Goal: Check status: Check status

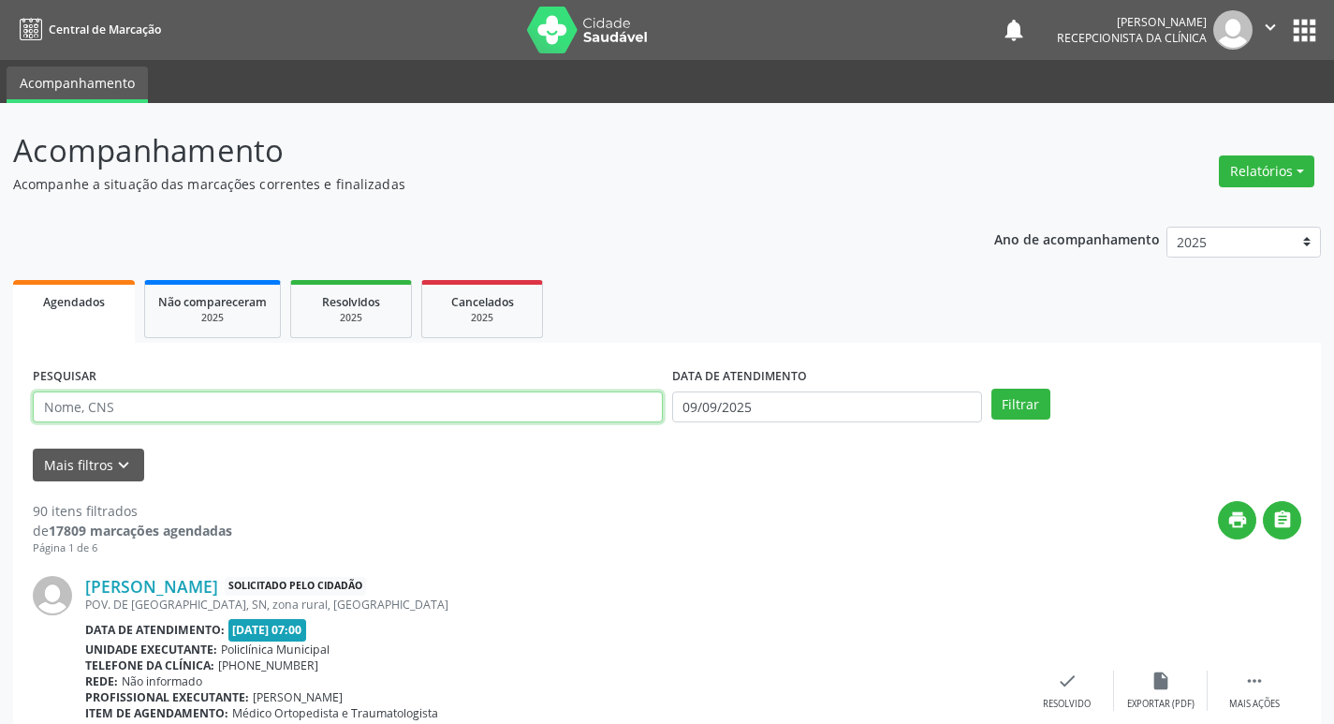
click at [285, 419] on input "text" at bounding box center [348, 407] width 630 height 32
click at [992, 389] on button "Filtrar" at bounding box center [1021, 405] width 59 height 32
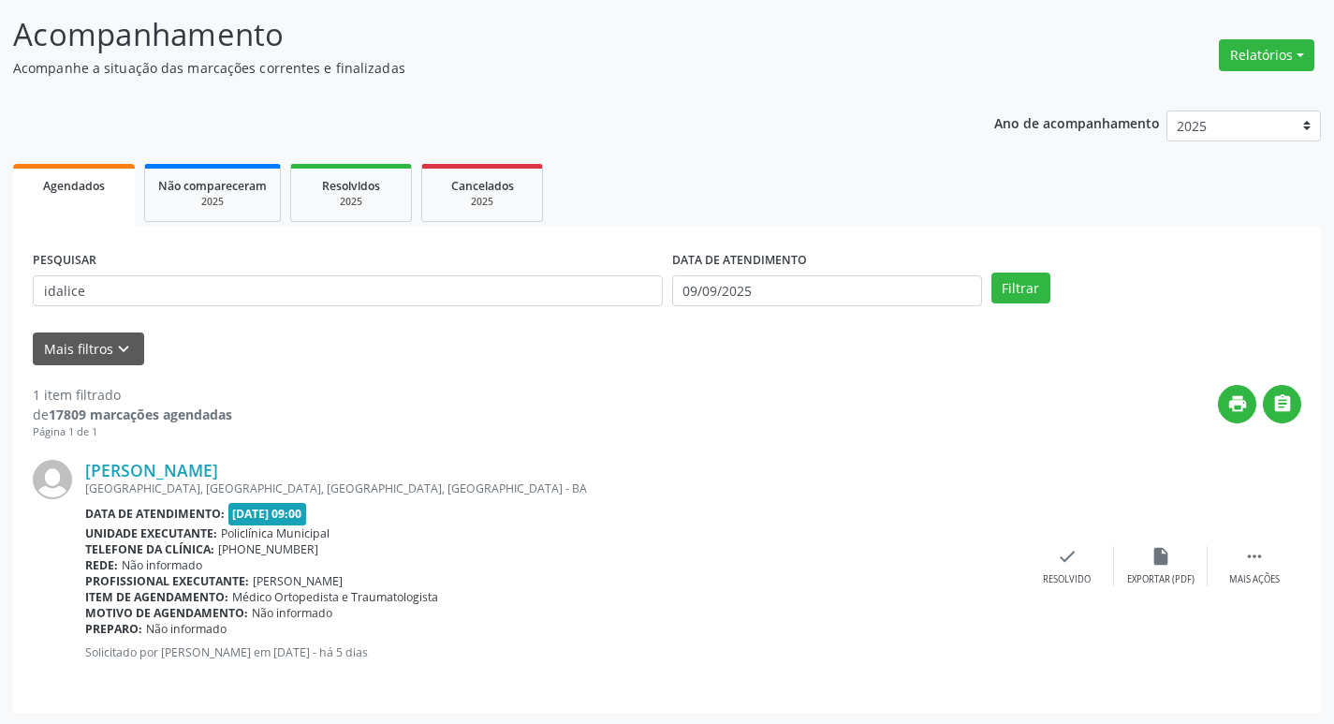
scroll to position [118, 0]
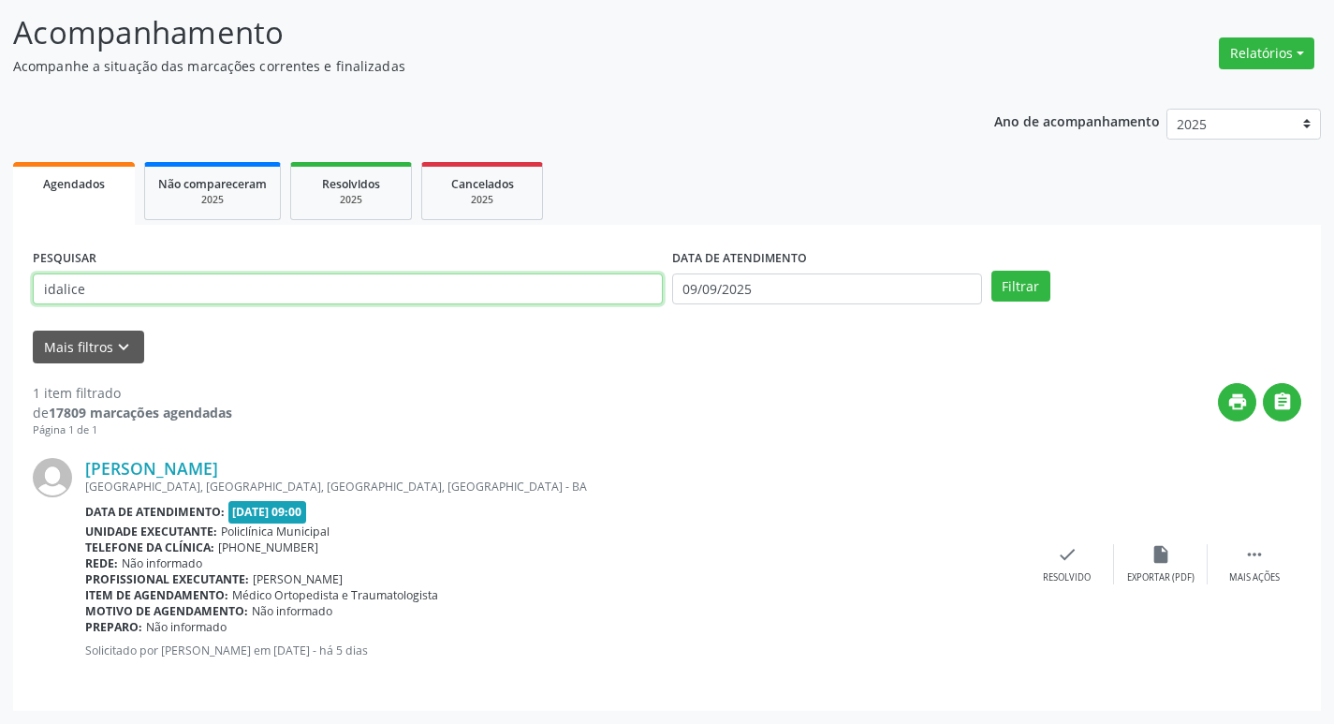
click at [250, 275] on input "idalice" at bounding box center [348, 289] width 630 height 32
click at [248, 275] on input "idalice" at bounding box center [348, 289] width 630 height 32
click at [992, 271] on button "Filtrar" at bounding box center [1021, 287] width 59 height 32
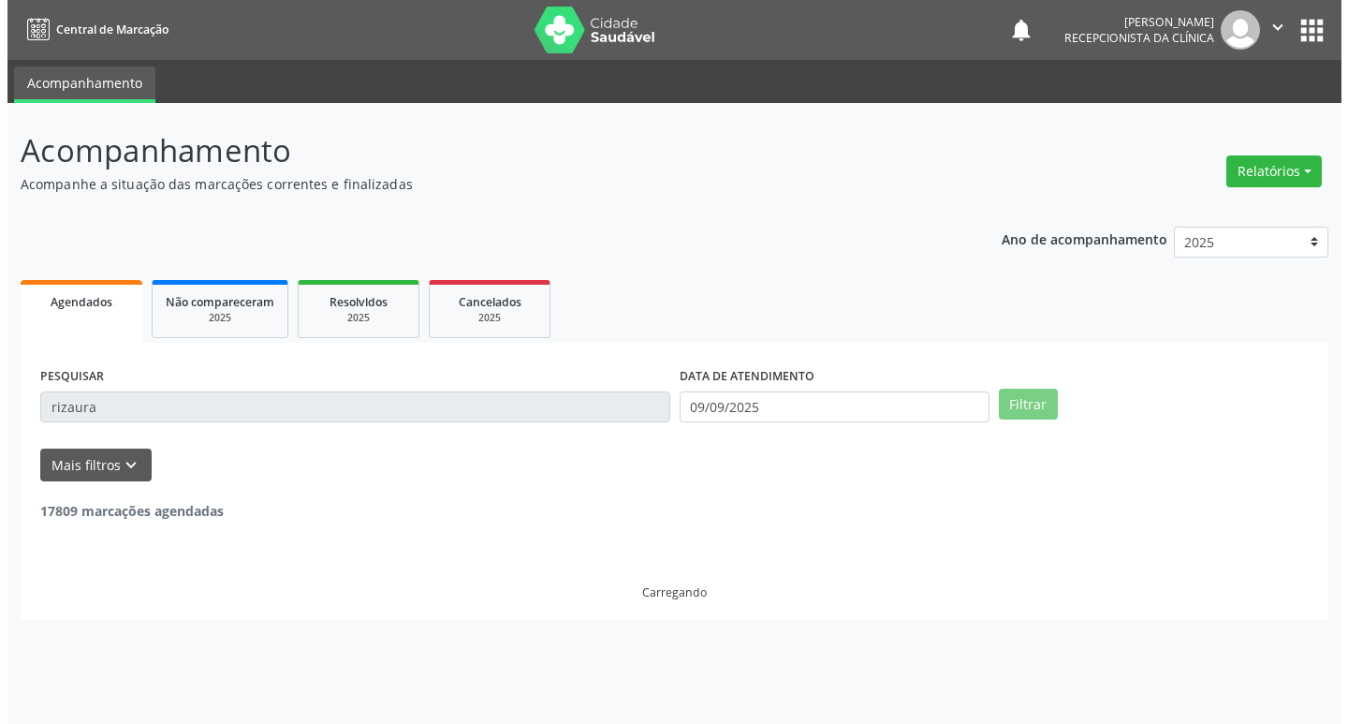
scroll to position [0, 0]
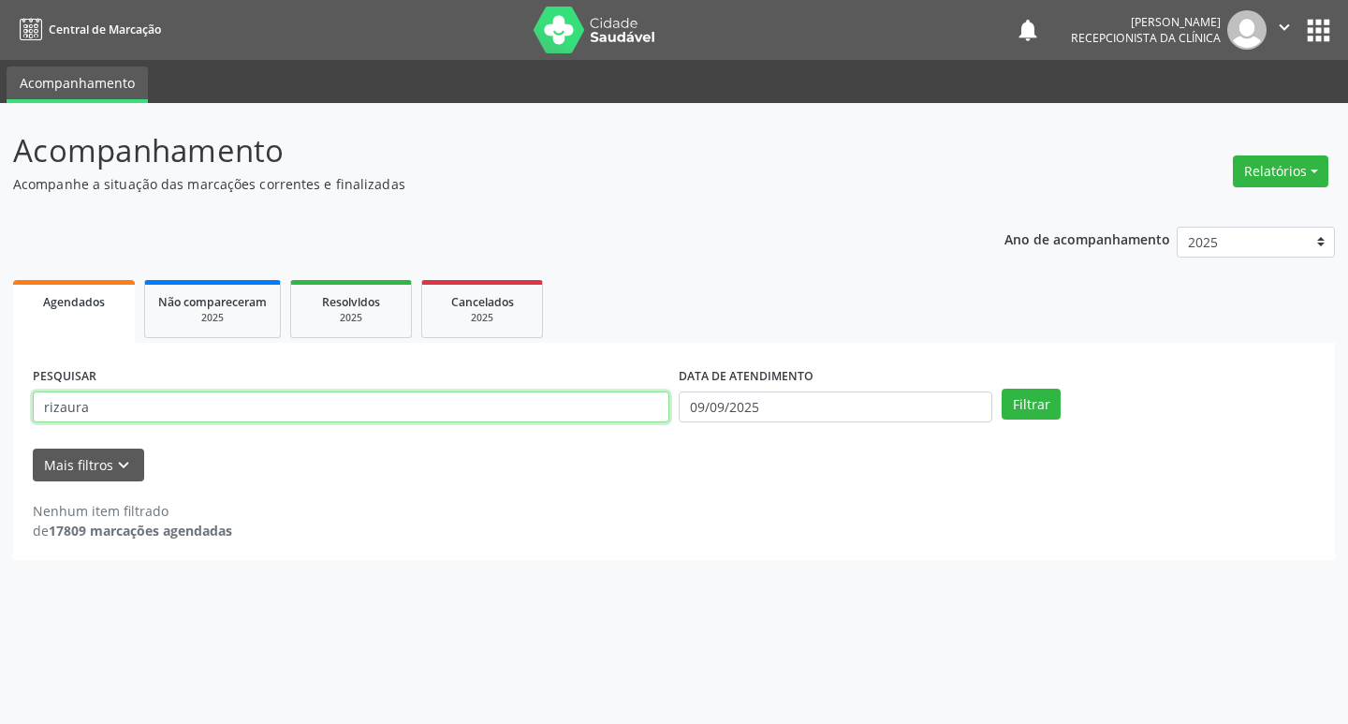
click at [280, 404] on input "rizaura" at bounding box center [351, 407] width 637 height 32
type input "risaura"
click at [1002, 389] on button "Filtrar" at bounding box center [1031, 405] width 59 height 32
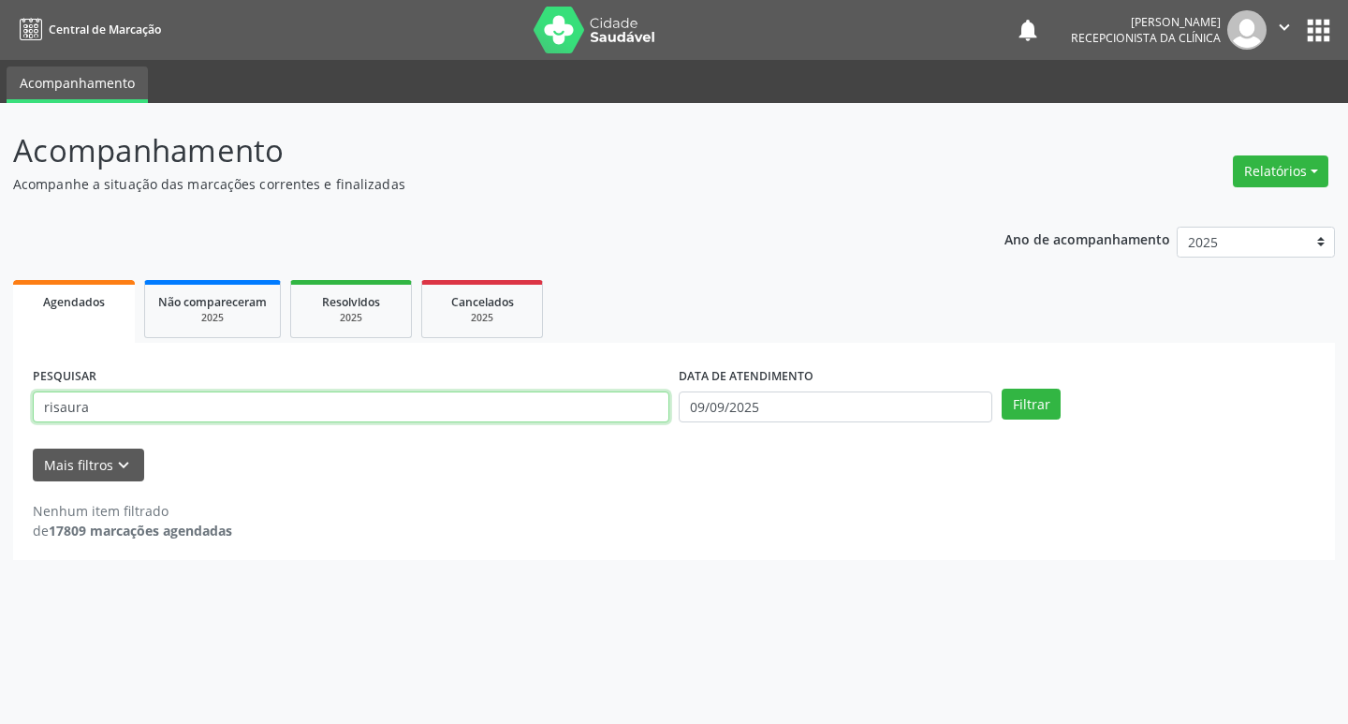
click at [274, 404] on input "risaura" at bounding box center [351, 407] width 637 height 32
click at [1002, 389] on button "Filtrar" at bounding box center [1031, 405] width 59 height 32
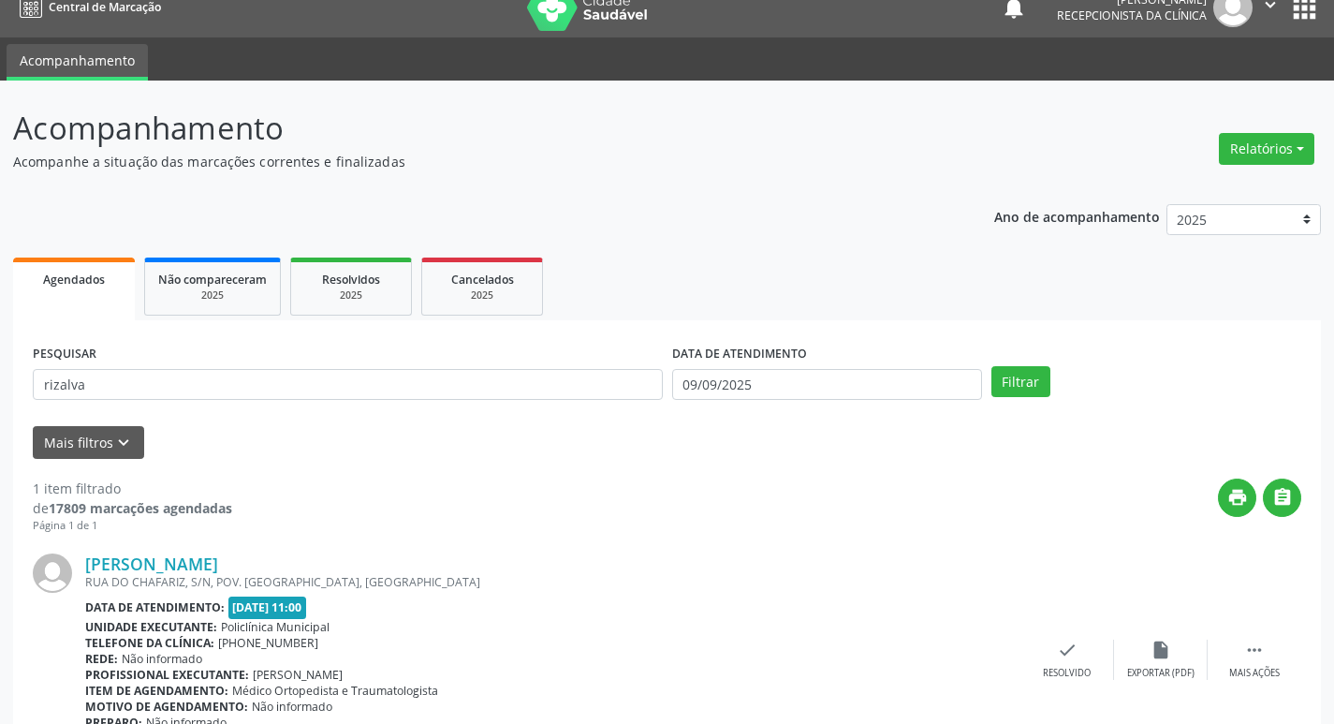
scroll to position [118, 0]
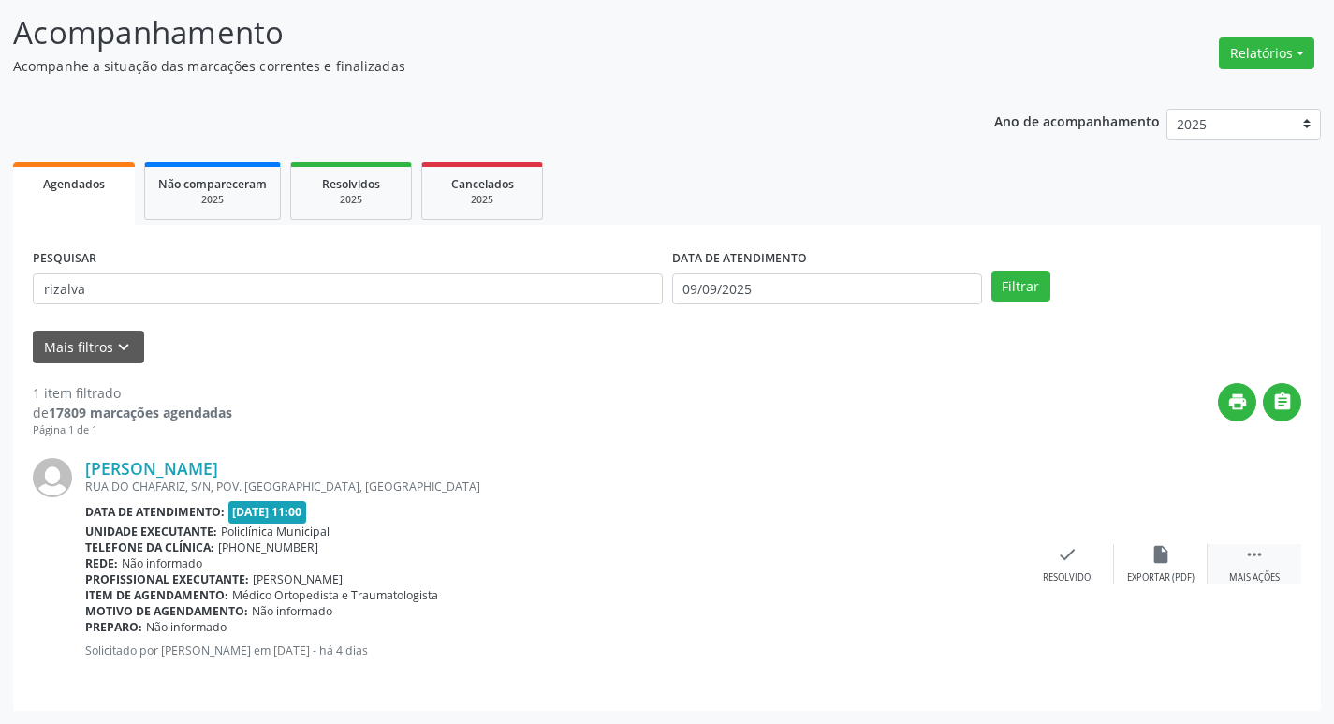
drag, startPoint x: 1248, startPoint y: 562, endPoint x: 1212, endPoint y: 567, distance: 36.9
click at [1246, 562] on icon "" at bounding box center [1254, 554] width 21 height 21
click at [980, 577] on div "Imprimir" at bounding box center [973, 577] width 42 height 13
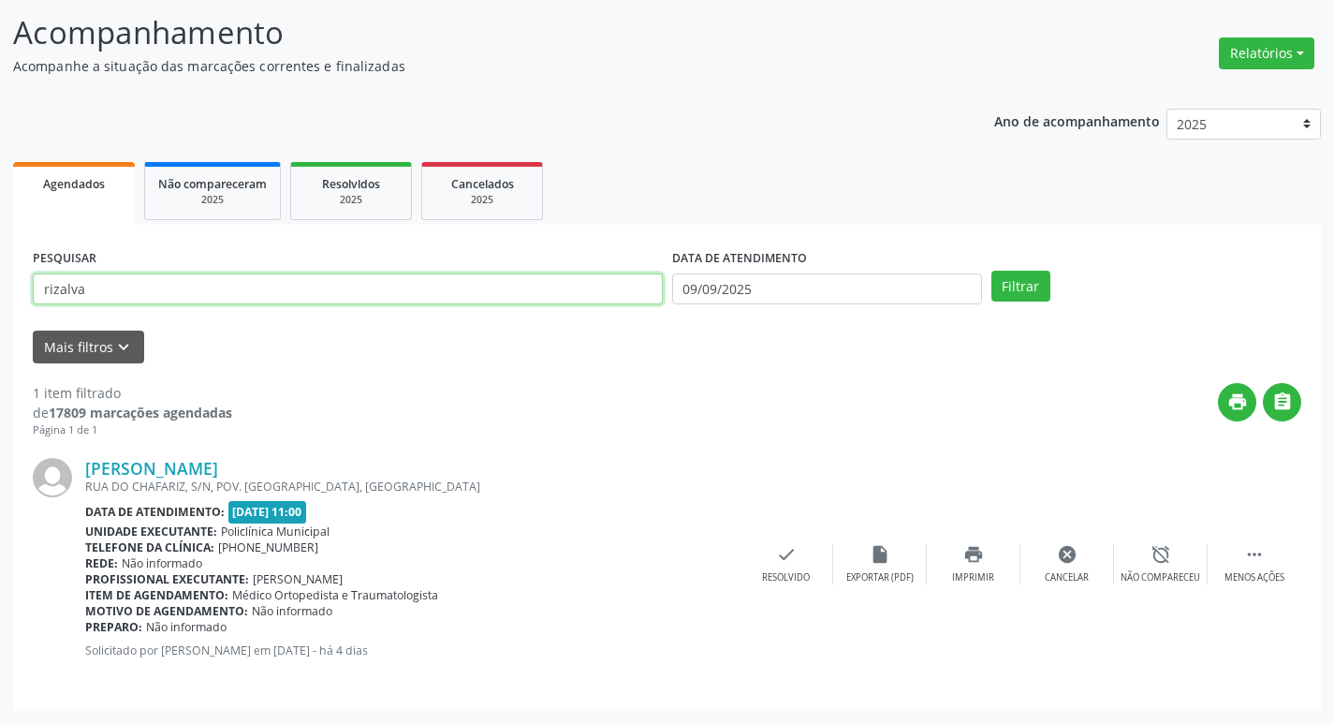
click at [255, 289] on input "rizalva" at bounding box center [348, 289] width 630 height 32
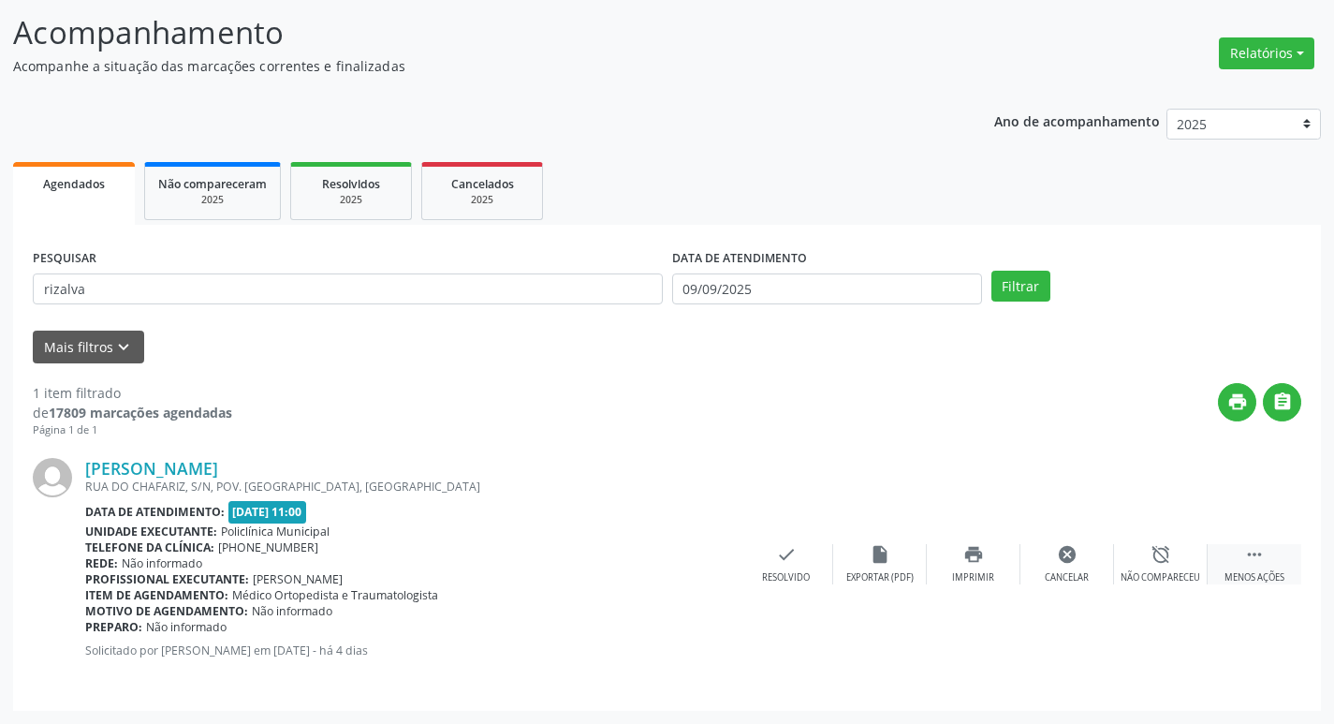
click at [1267, 554] on div " Menos ações" at bounding box center [1255, 564] width 94 height 40
click at [1254, 563] on icon "" at bounding box center [1254, 554] width 21 height 21
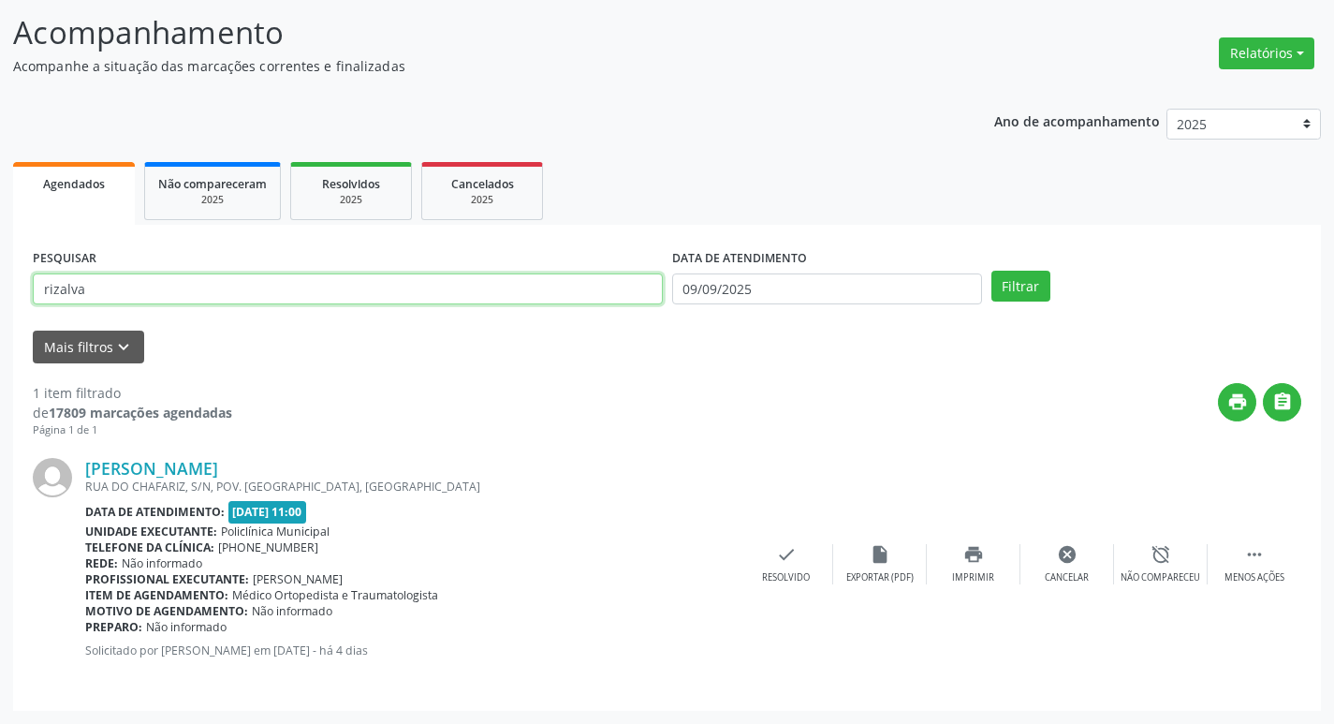
click at [221, 302] on input "rizalva" at bounding box center [348, 289] width 630 height 32
type input "g"
type input "z"
type input "gizelia"
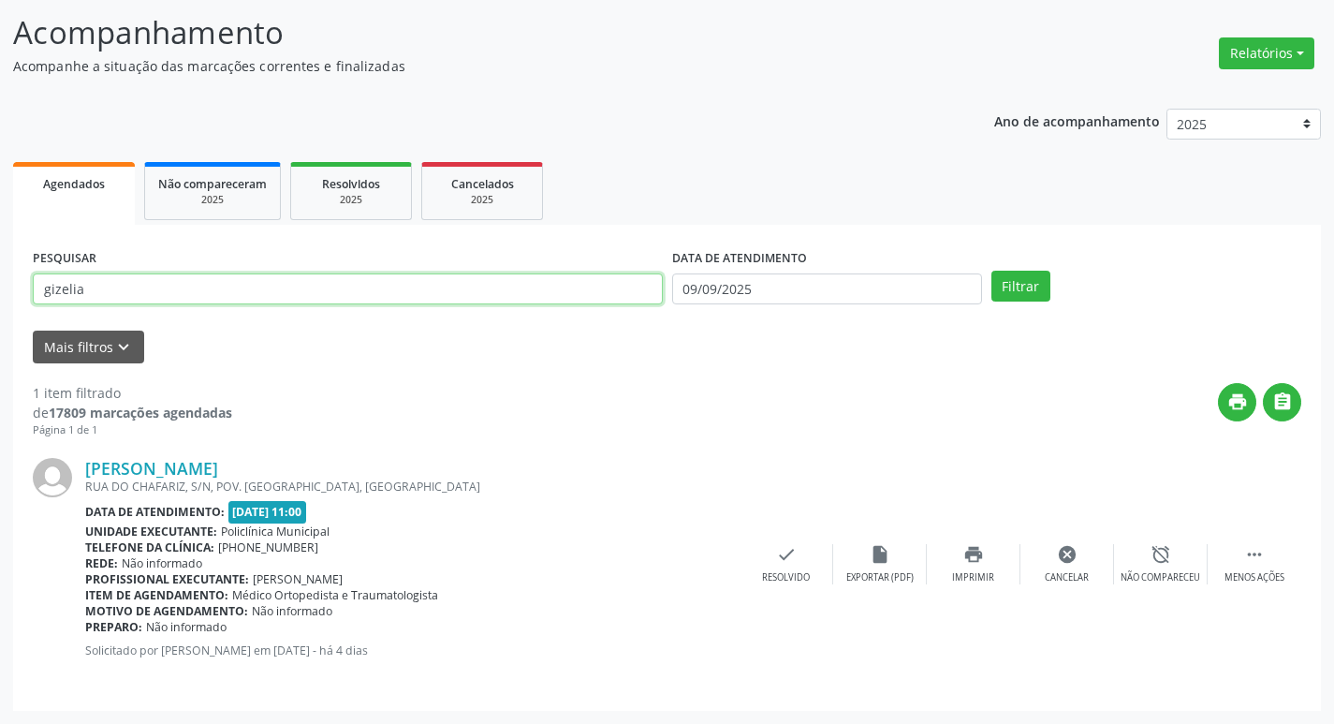
click at [992, 271] on button "Filtrar" at bounding box center [1021, 287] width 59 height 32
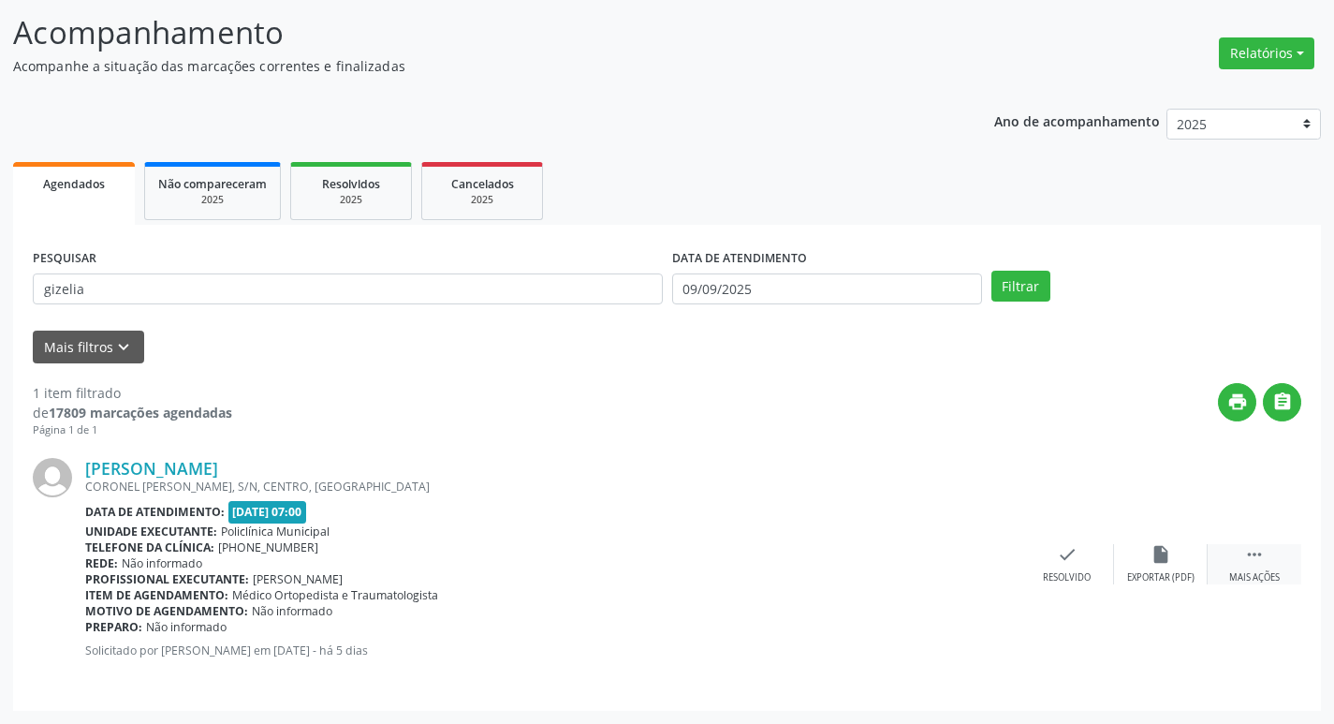
click at [1259, 559] on icon "" at bounding box center [1254, 554] width 21 height 21
click at [984, 581] on div "Imprimir" at bounding box center [973, 577] width 42 height 13
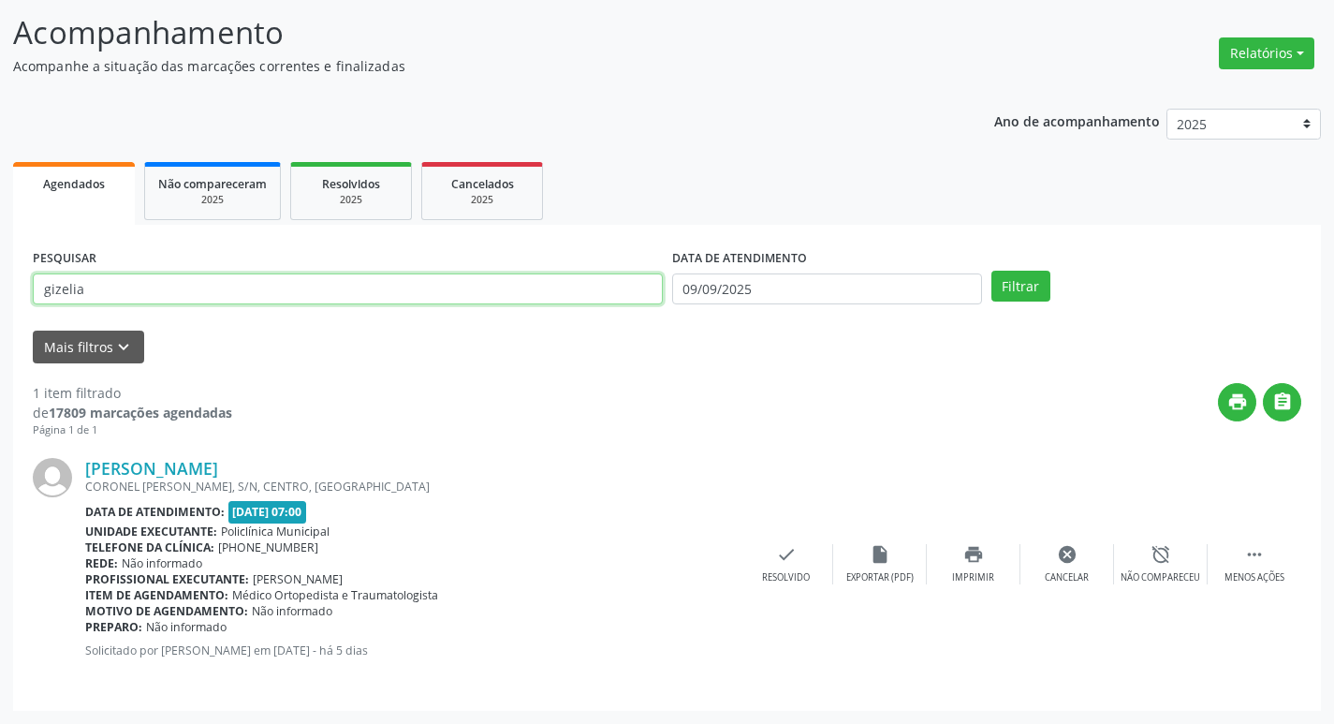
drag, startPoint x: 85, startPoint y: 291, endPoint x: 0, endPoint y: 283, distance: 85.6
click at [0, 283] on div "Acompanhamento Acompanhe a situação das marcações correntes e finalizadas Relat…" at bounding box center [667, 354] width 1334 height 739
type input "[PERSON_NAME]"
click at [992, 271] on button "Filtrar" at bounding box center [1021, 287] width 59 height 32
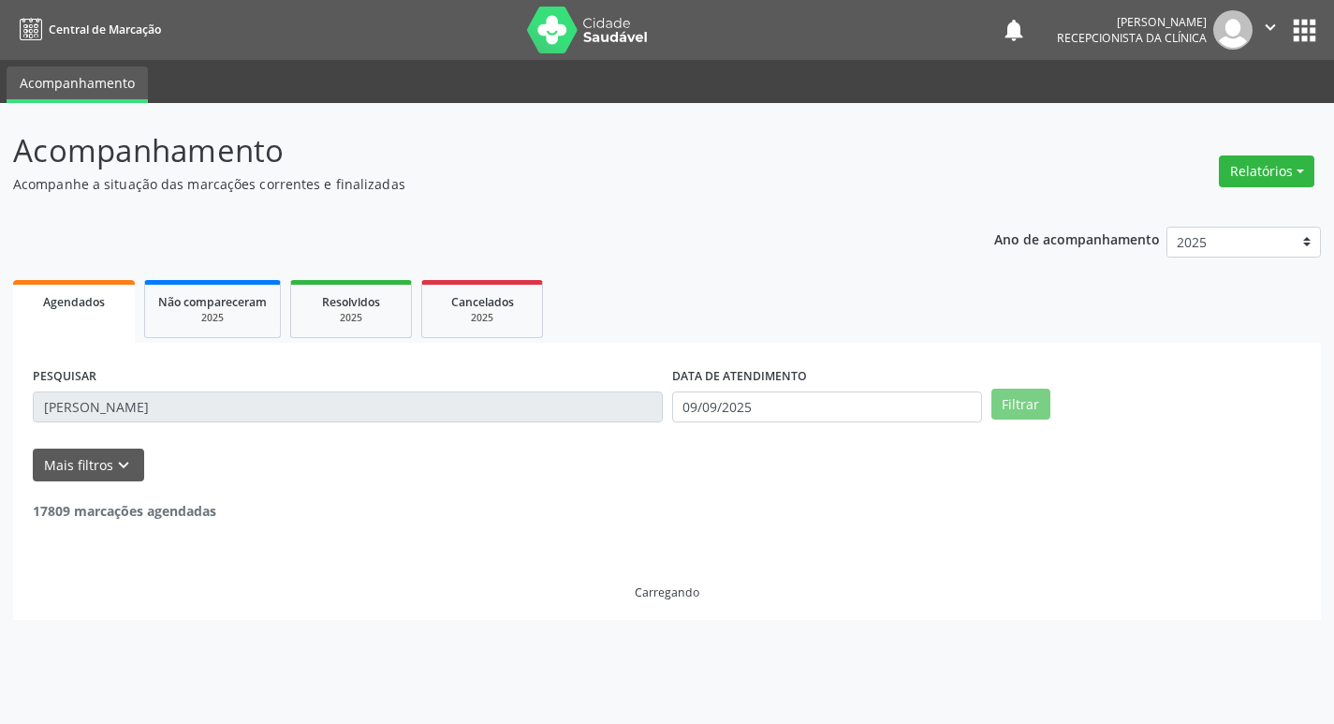
scroll to position [0, 0]
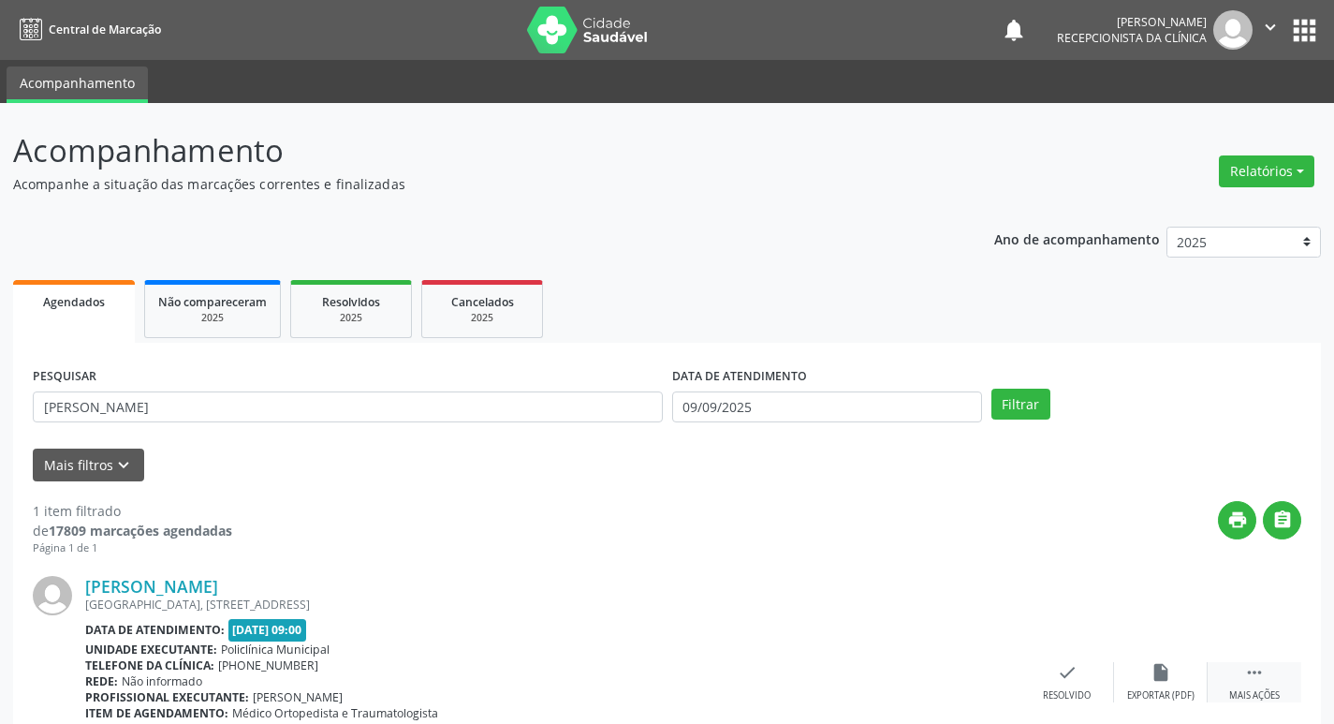
click at [1246, 671] on icon "" at bounding box center [1254, 672] width 21 height 21
click at [965, 682] on icon "print" at bounding box center [973, 672] width 21 height 21
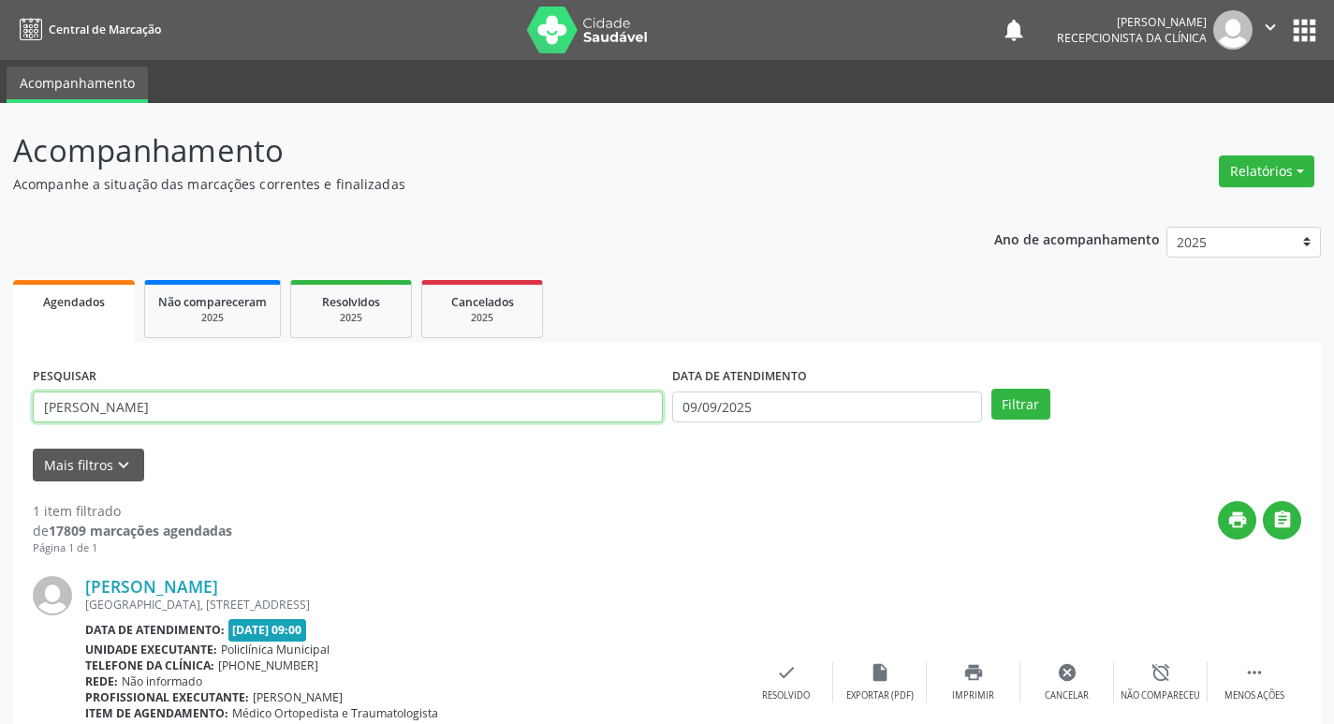
drag, startPoint x: 176, startPoint y: 404, endPoint x: 0, endPoint y: 405, distance: 176.0
click at [0, 405] on div "Acompanhamento Acompanhe a situação das marcações correntes e finalizadas Relat…" at bounding box center [667, 472] width 1334 height 739
type input "h"
click at [992, 389] on button "Filtrar" at bounding box center [1021, 405] width 59 height 32
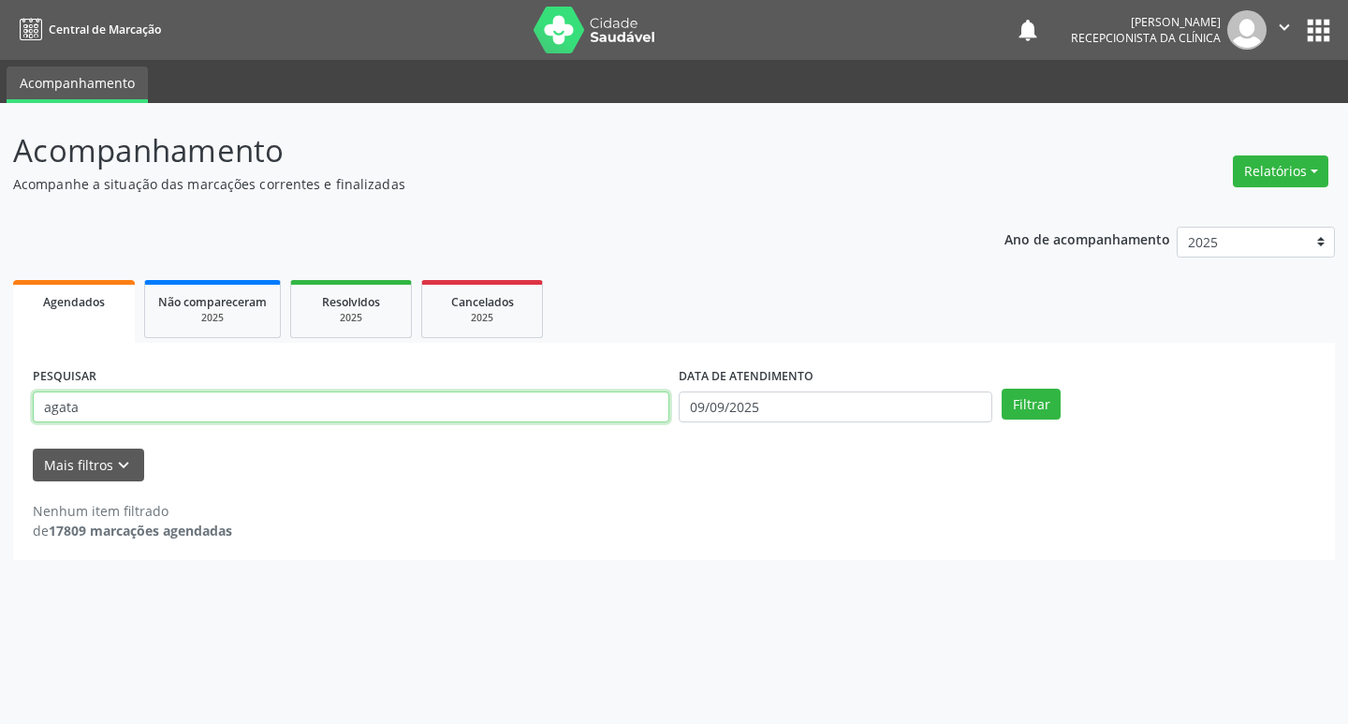
click at [90, 403] on input "agata" at bounding box center [351, 407] width 637 height 32
type input "[PERSON_NAME]"
click at [1002, 389] on button "Filtrar" at bounding box center [1031, 405] width 59 height 32
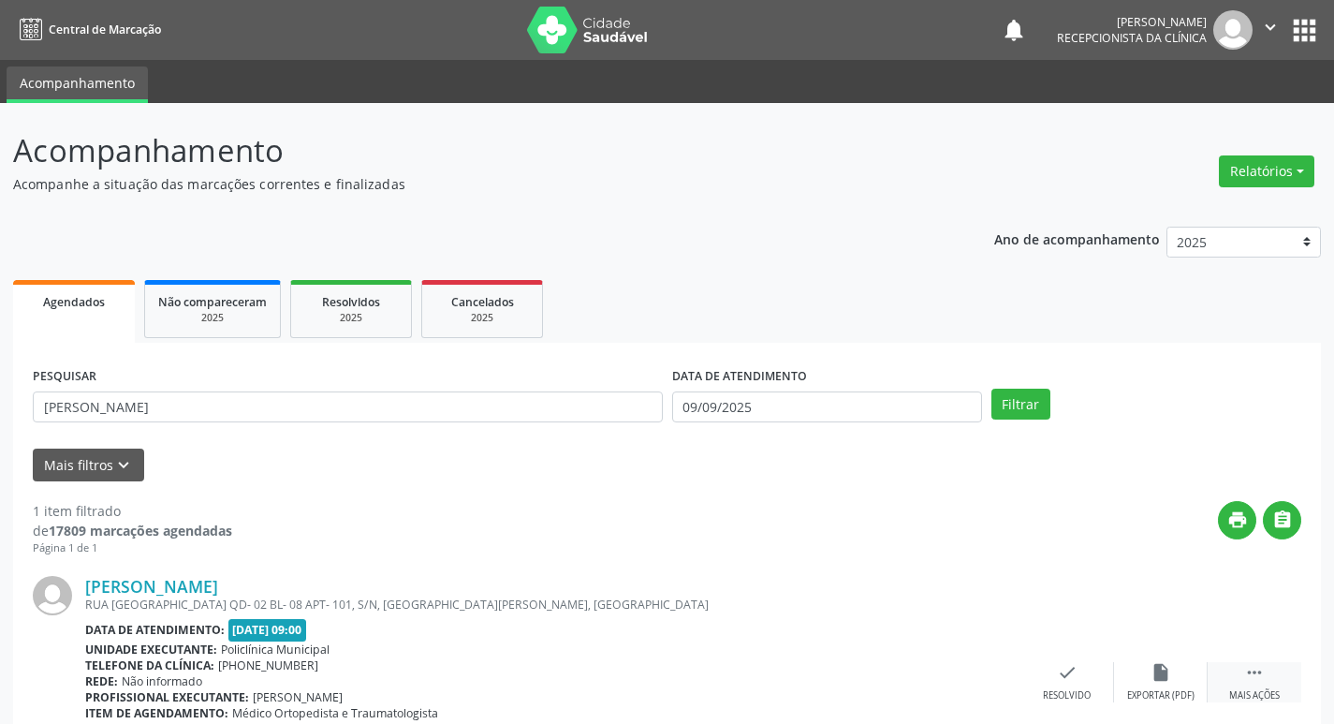
click at [1240, 685] on div " Mais ações" at bounding box center [1255, 682] width 94 height 40
click at [978, 679] on icon "print" at bounding box center [973, 672] width 21 height 21
